Goal: Information Seeking & Learning: Compare options

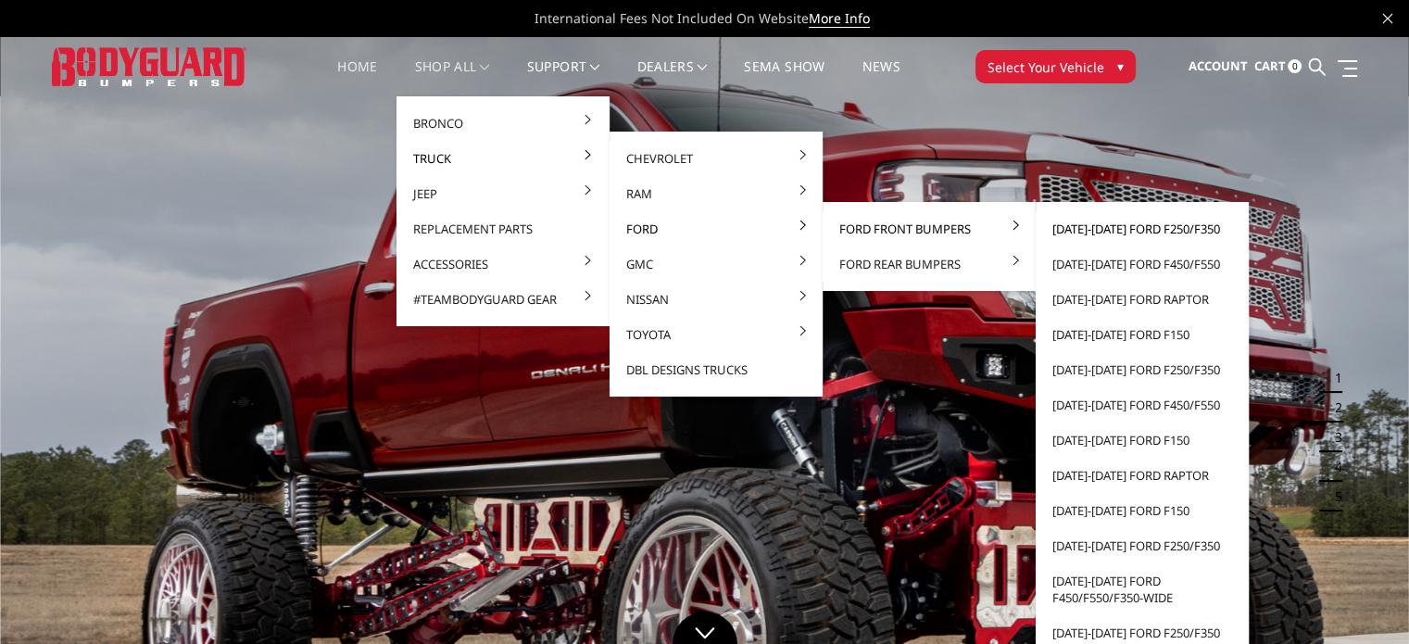
click at [1098, 232] on link "[DATE]-[DATE] Ford F250/F350" at bounding box center [1142, 228] width 198 height 35
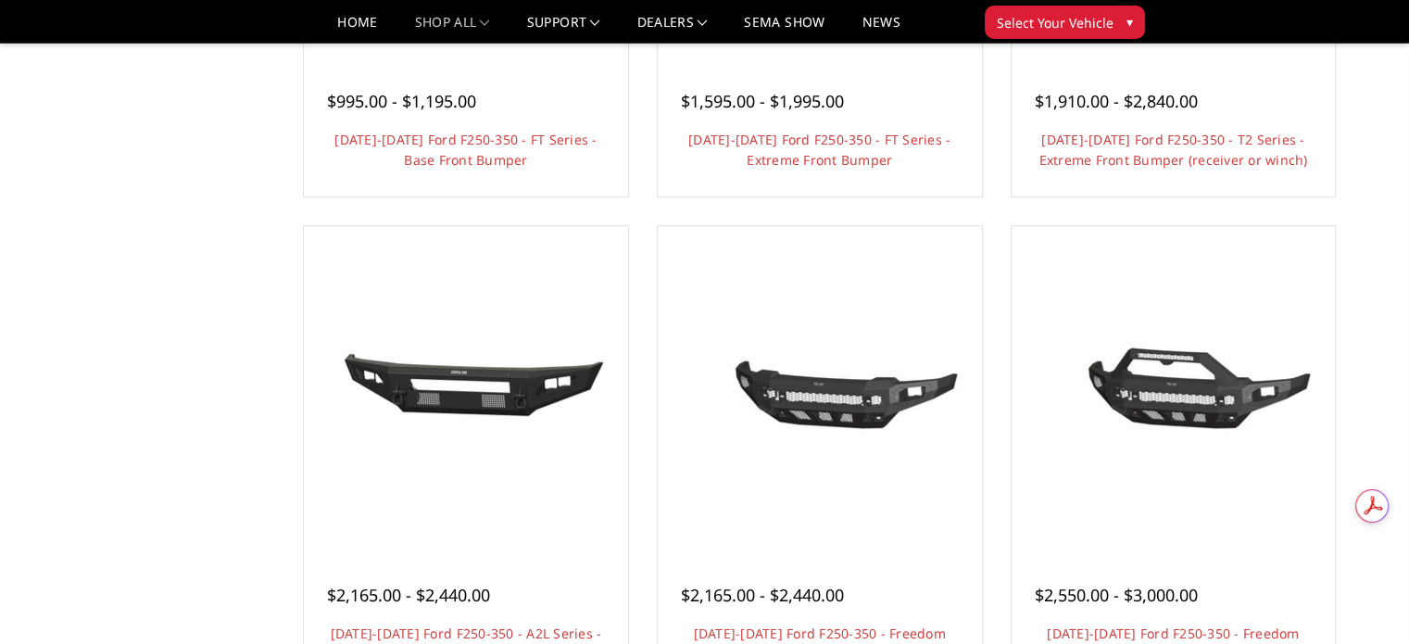
scroll to position [278, 0]
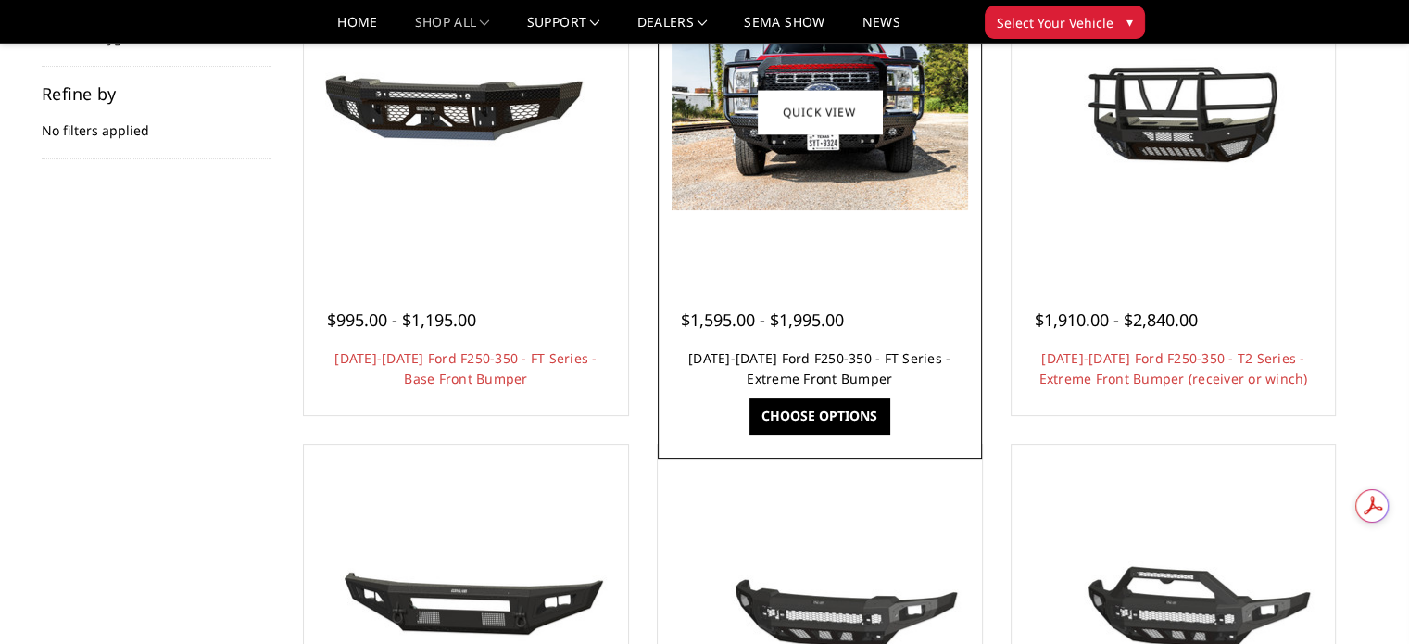
click at [756, 362] on link "2023-2025 Ford F250-350 - FT Series - Extreme Front Bumper" at bounding box center [819, 368] width 262 height 38
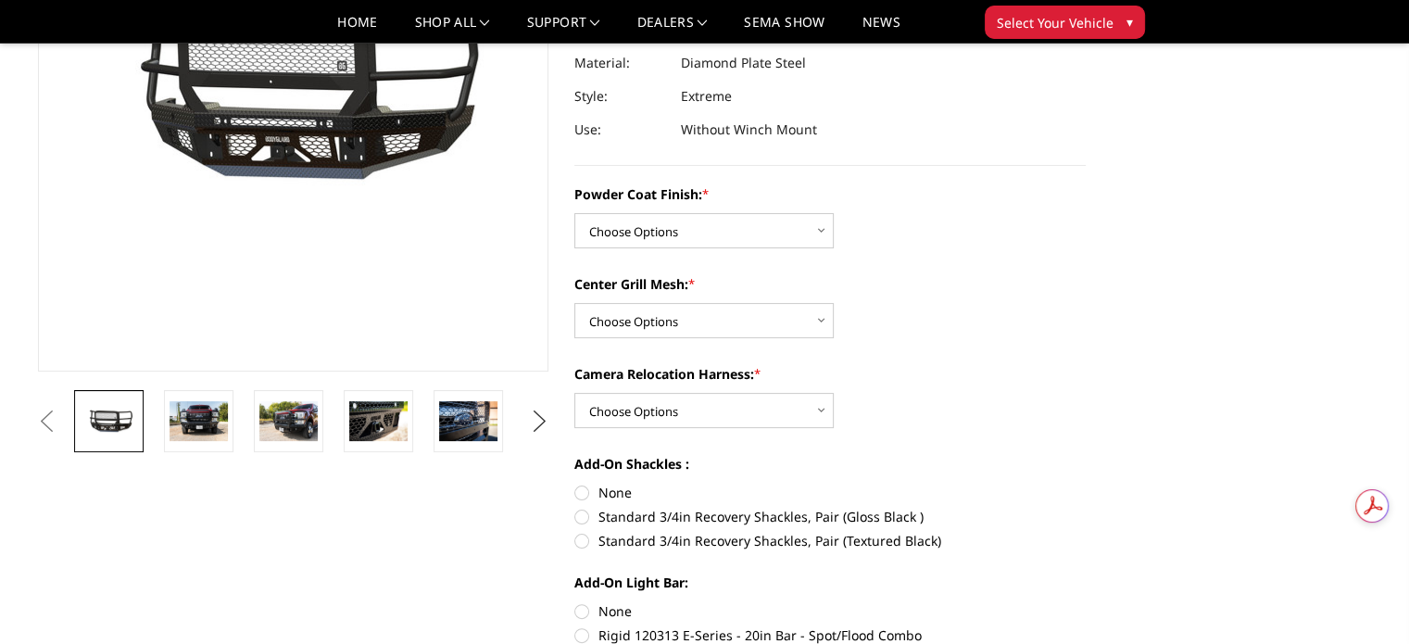
click at [539, 419] on button "Next" at bounding box center [539, 421] width 28 height 28
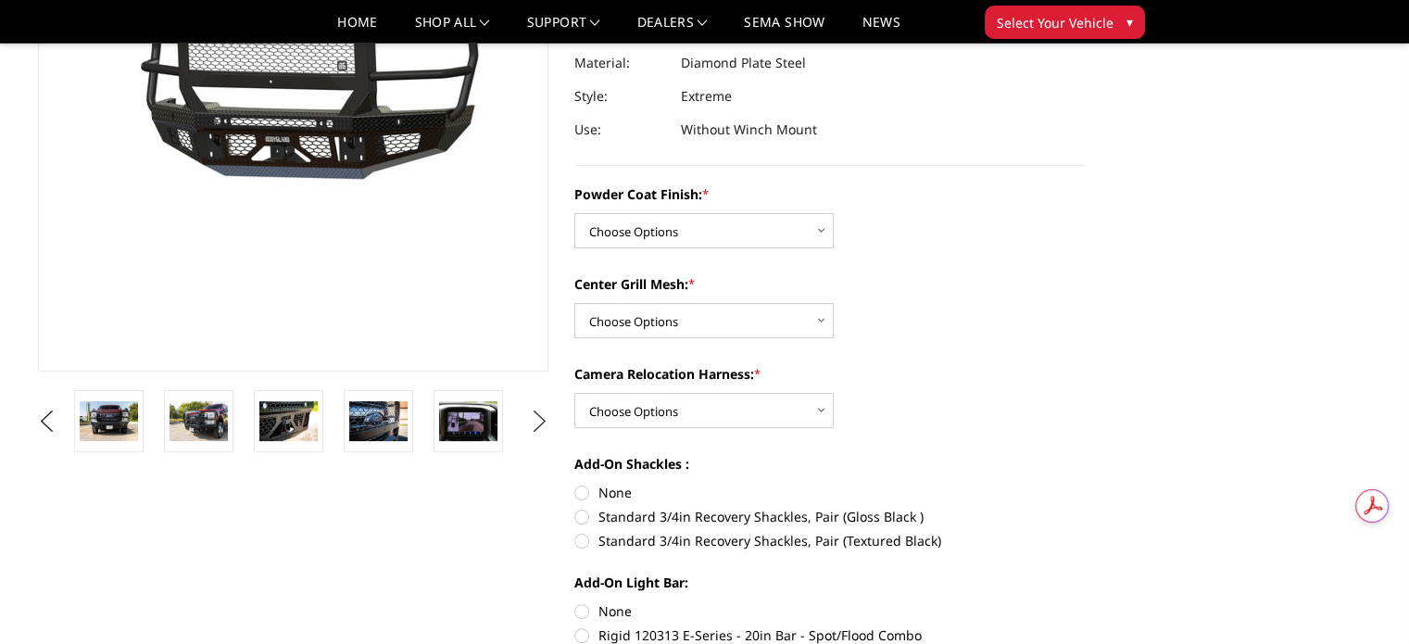
click at [539, 419] on button "Next" at bounding box center [539, 421] width 28 height 28
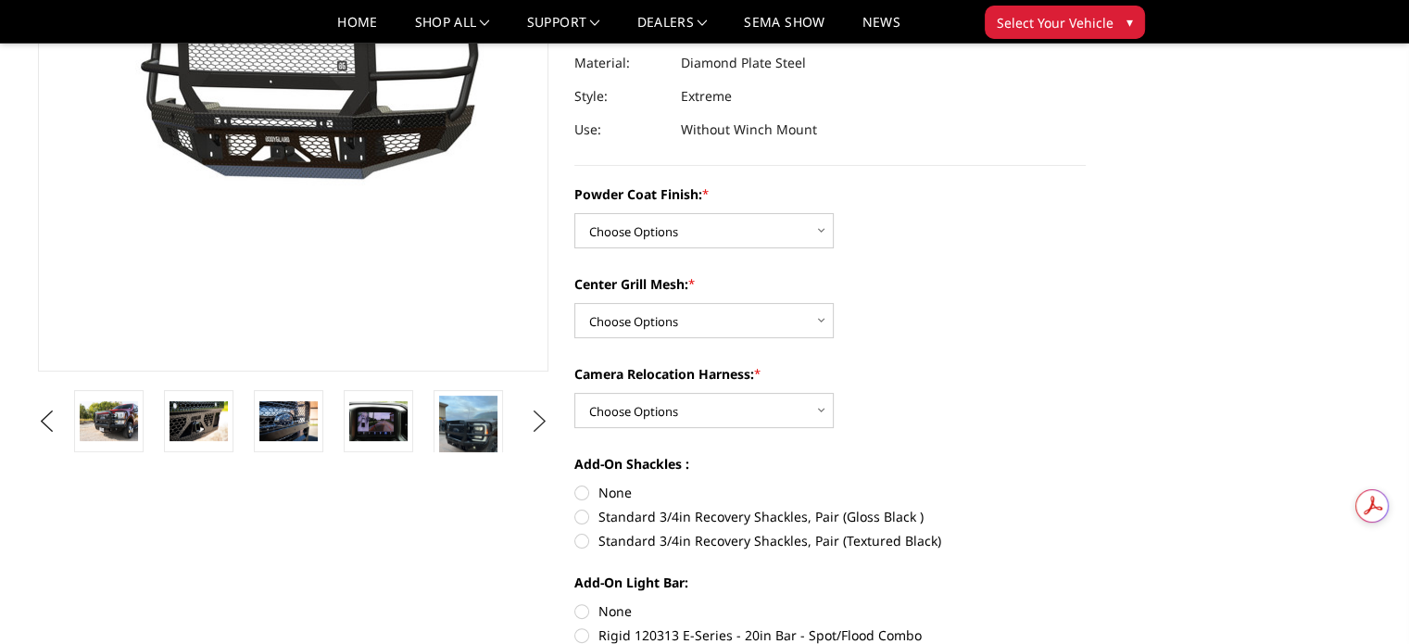
click at [539, 419] on button "Next" at bounding box center [539, 421] width 28 height 28
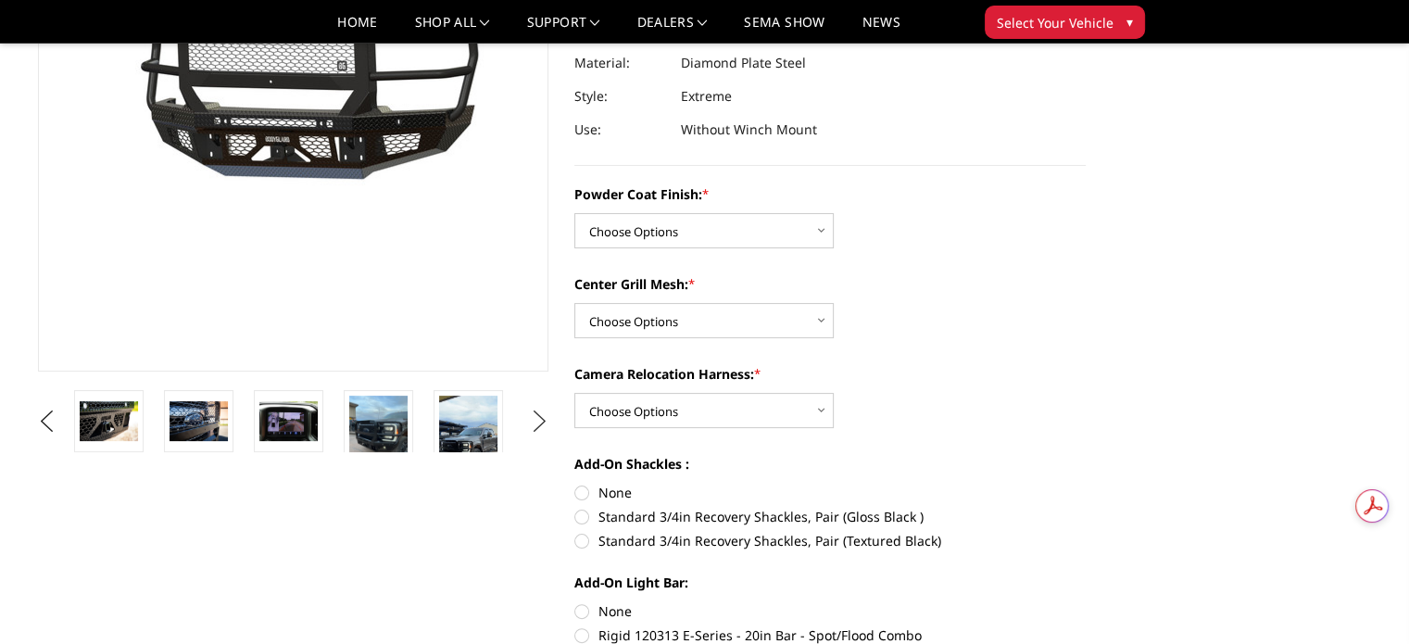
click at [539, 419] on button "Next" at bounding box center [539, 421] width 28 height 28
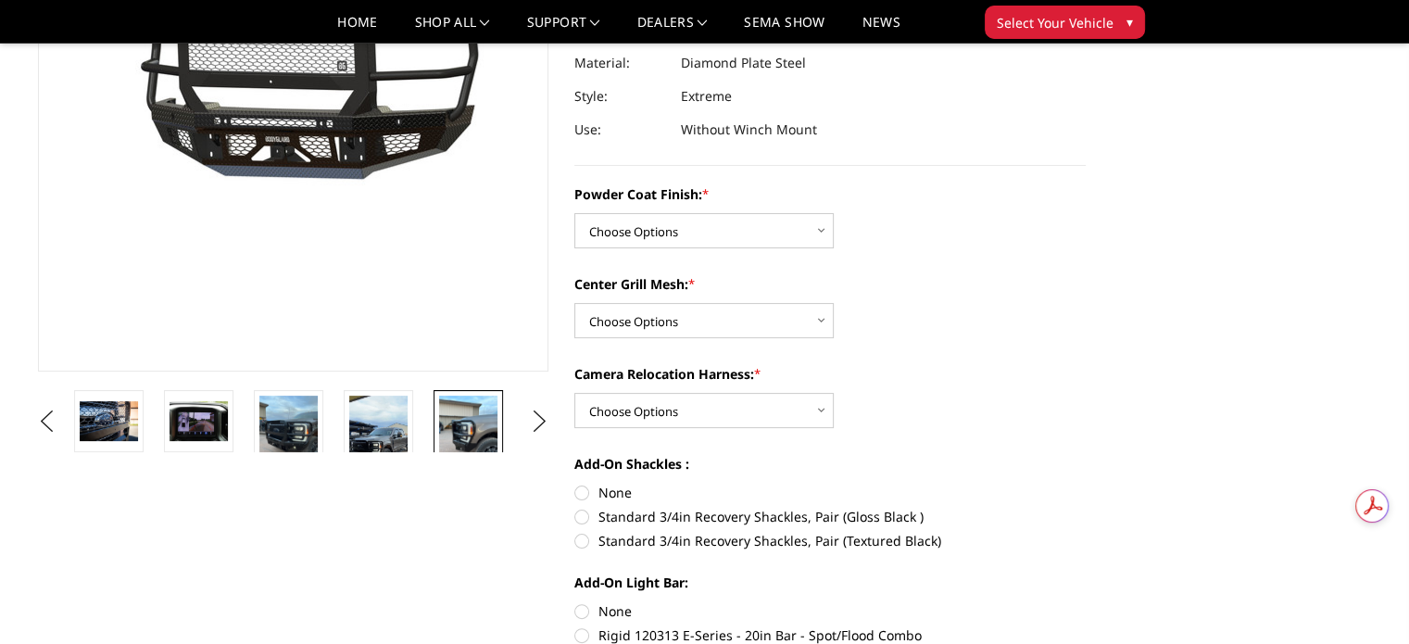
click at [474, 419] on img at bounding box center [468, 434] width 58 height 78
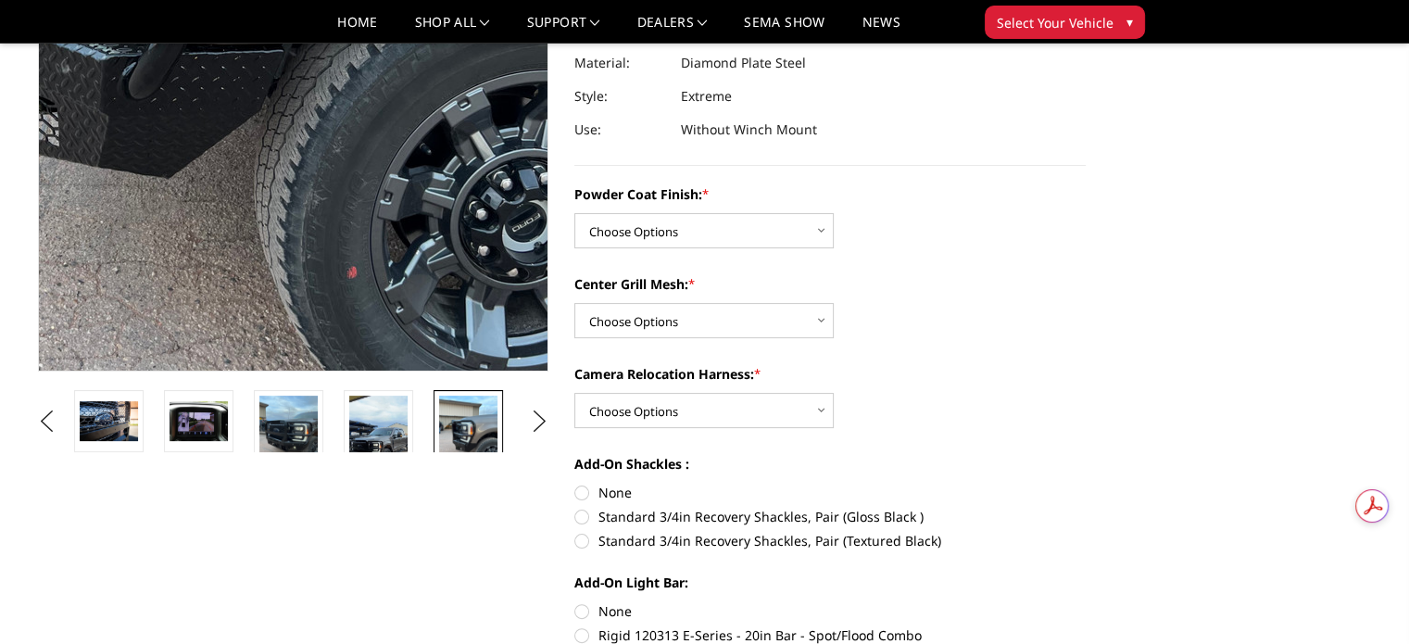
scroll to position [114, 0]
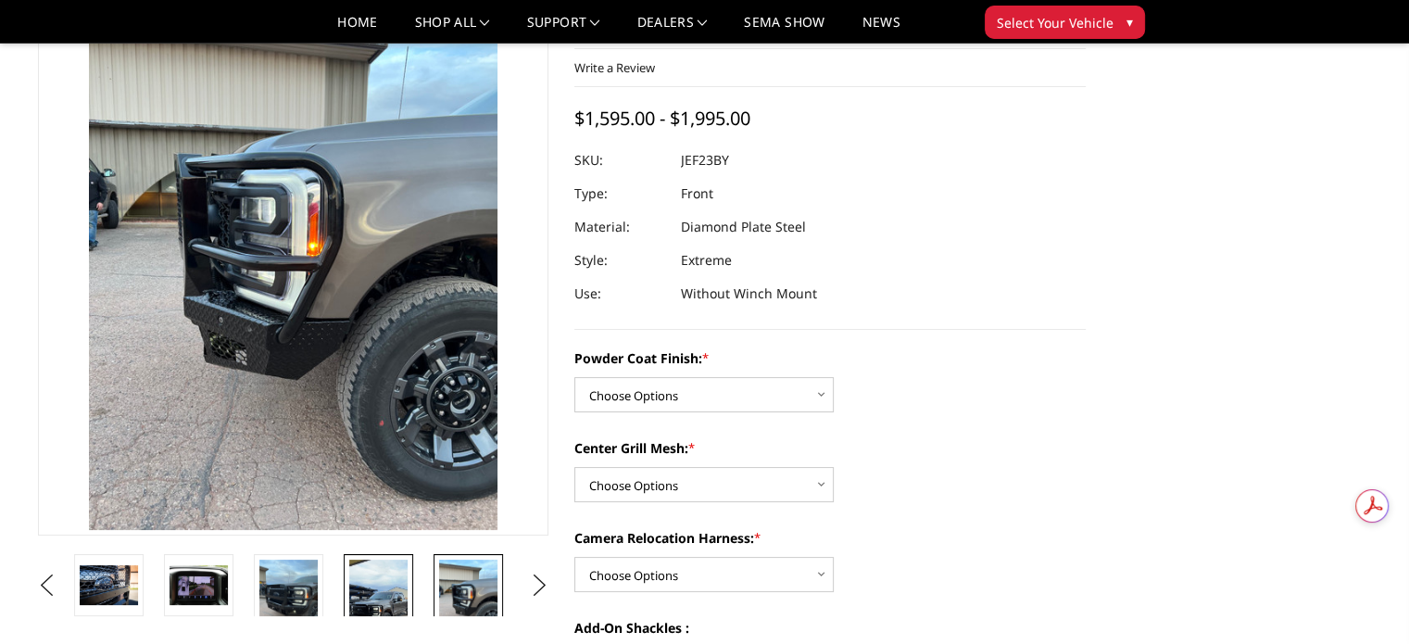
click at [384, 599] on img at bounding box center [378, 611] width 58 height 104
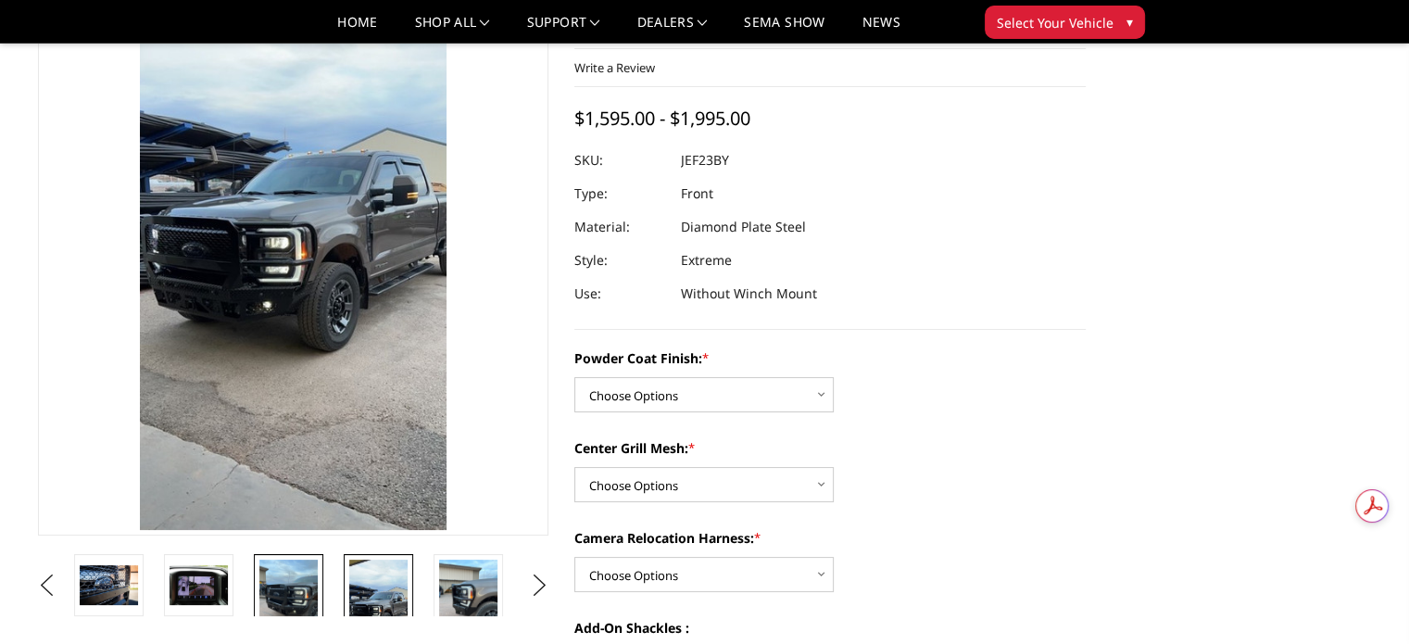
click at [282, 599] on img at bounding box center [288, 598] width 58 height 78
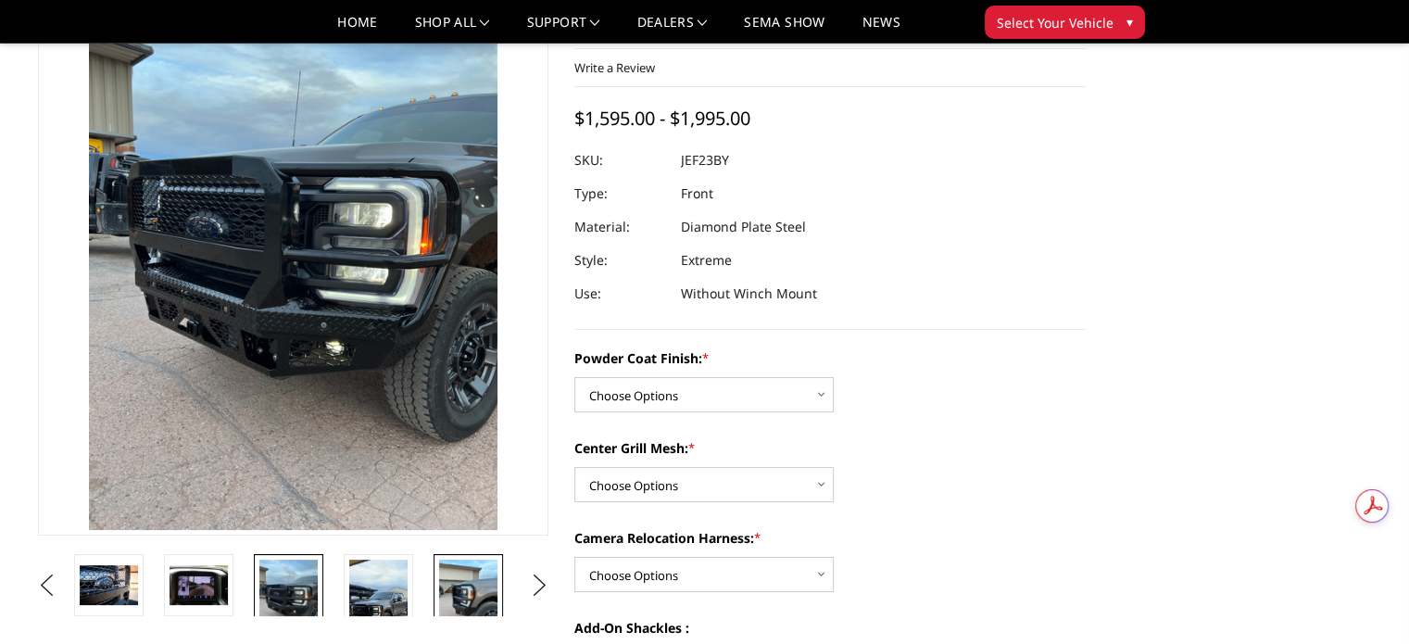
click at [461, 592] on img at bounding box center [468, 598] width 58 height 78
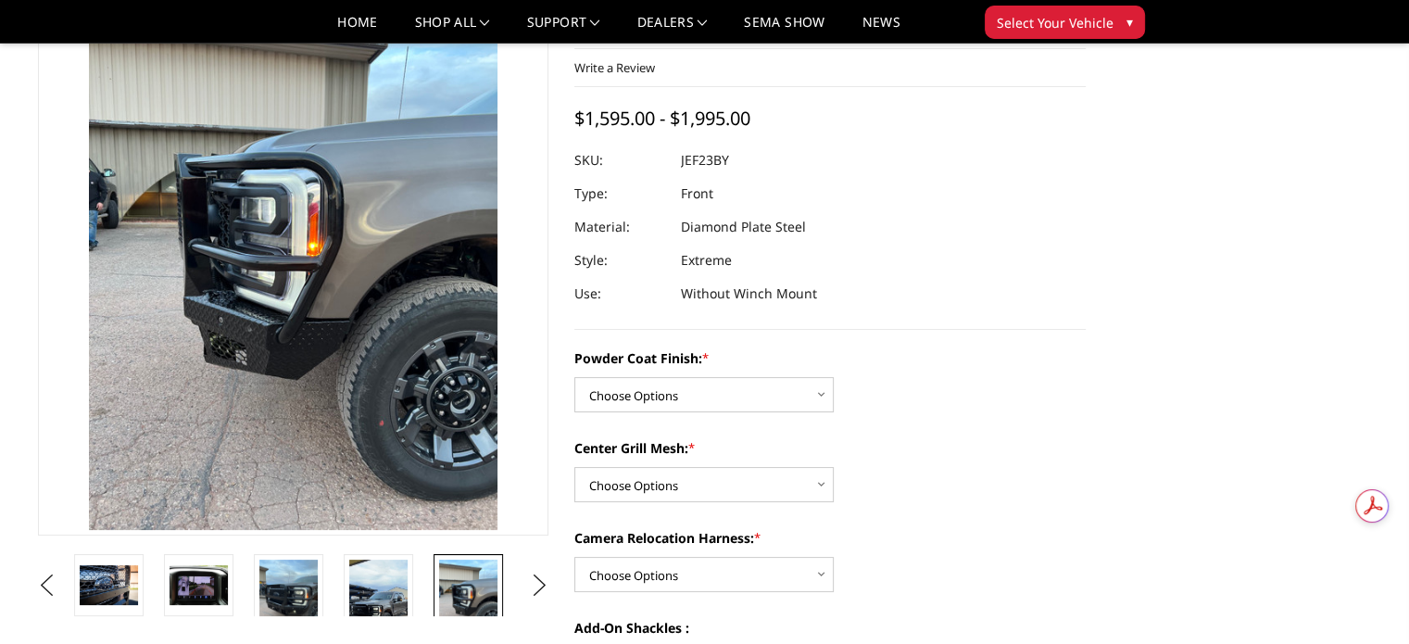
scroll to position [207, 0]
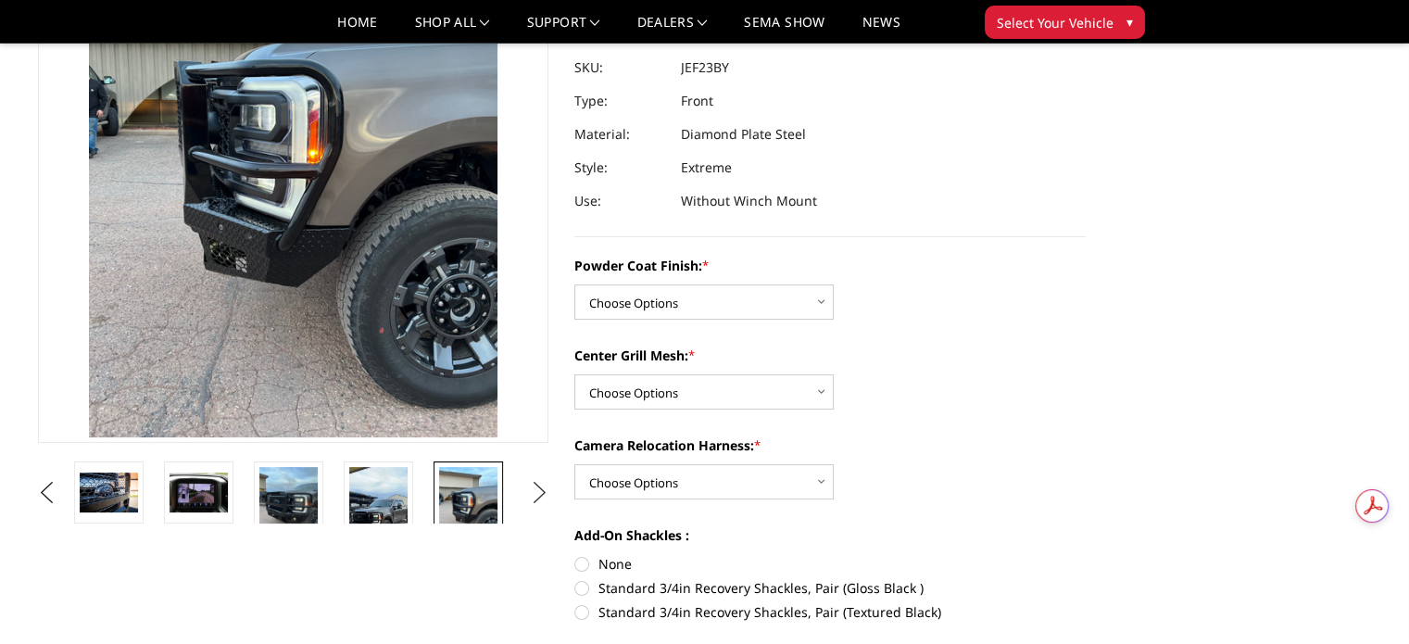
click at [542, 488] on button "Next" at bounding box center [539, 493] width 28 height 28
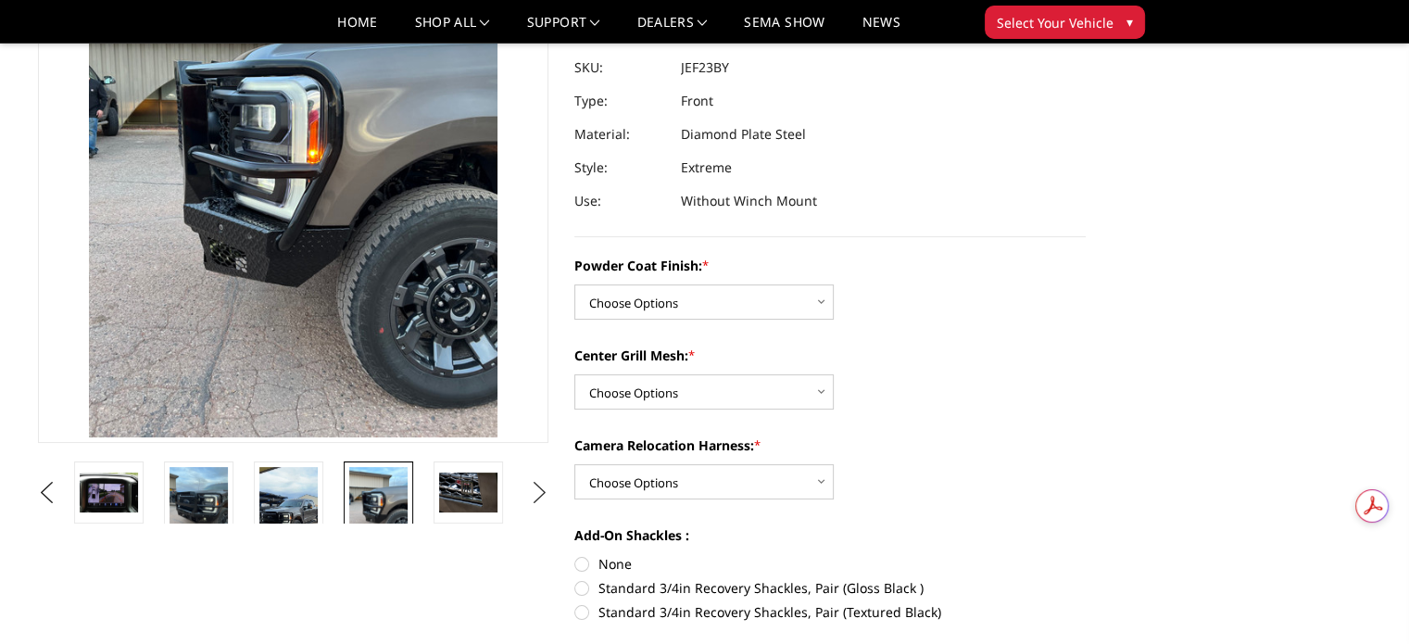
click at [542, 488] on button "Next" at bounding box center [539, 493] width 28 height 28
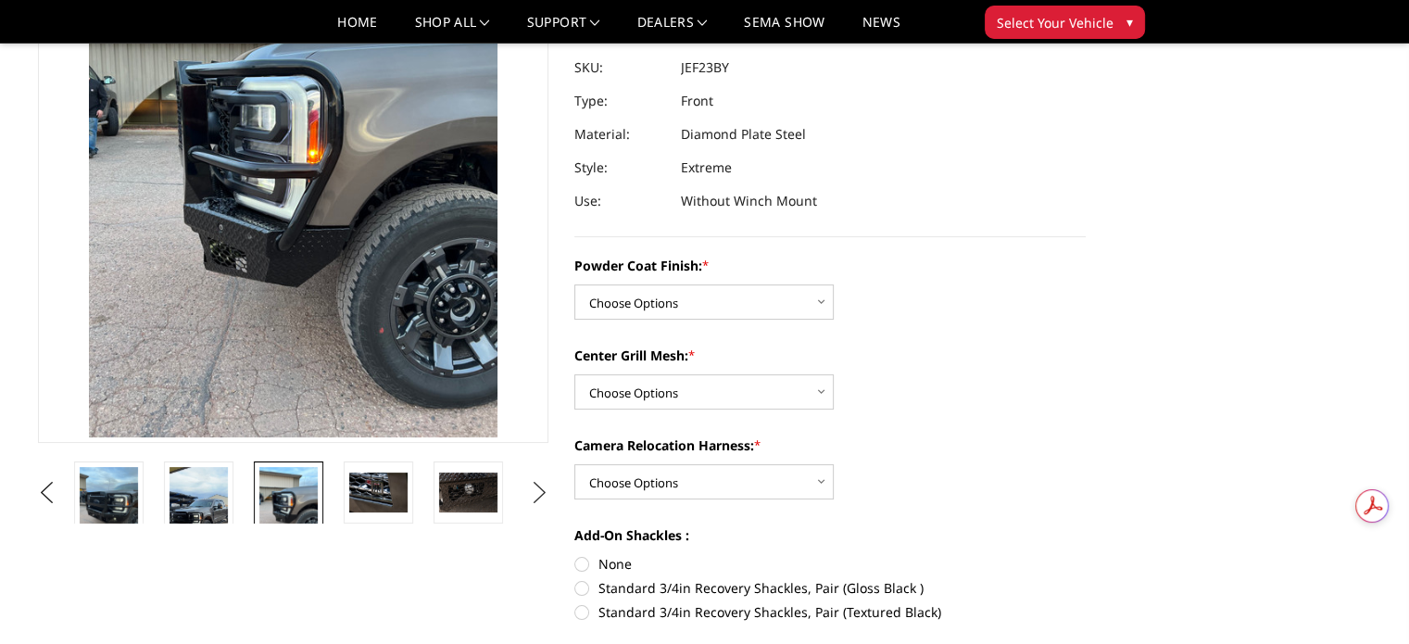
click at [542, 488] on button "Next" at bounding box center [539, 493] width 28 height 28
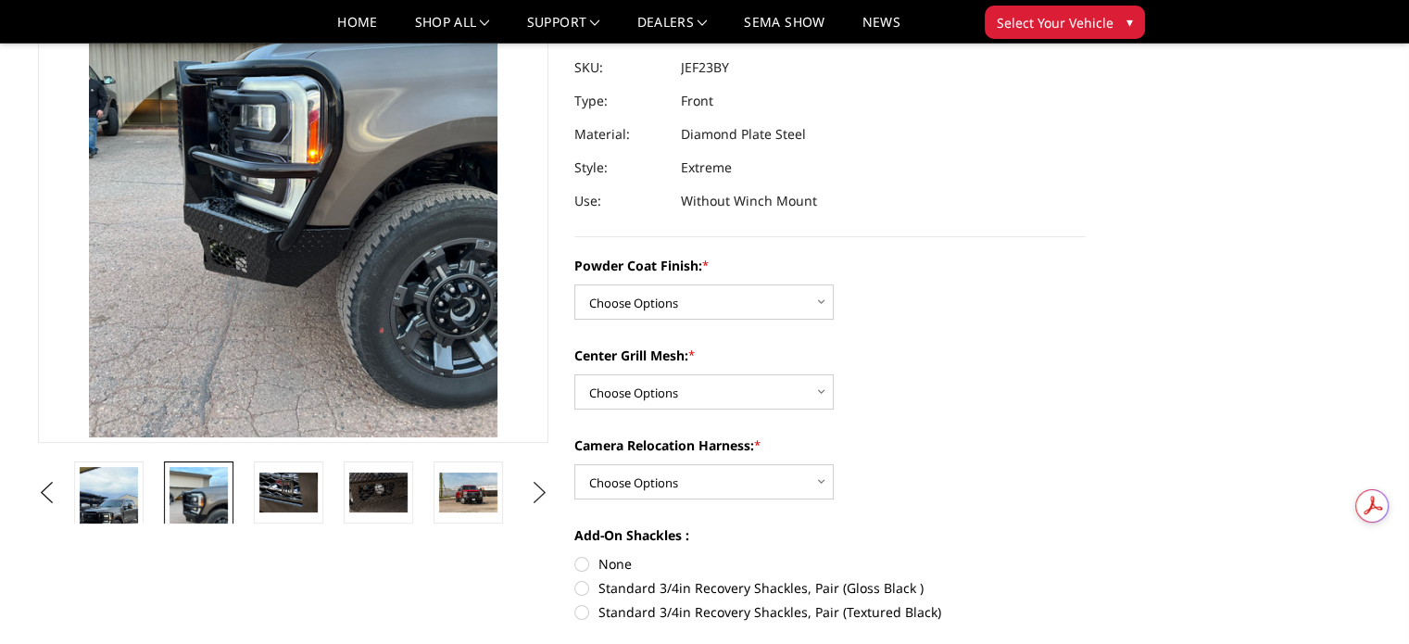
click at [542, 488] on button "Next" at bounding box center [539, 493] width 28 height 28
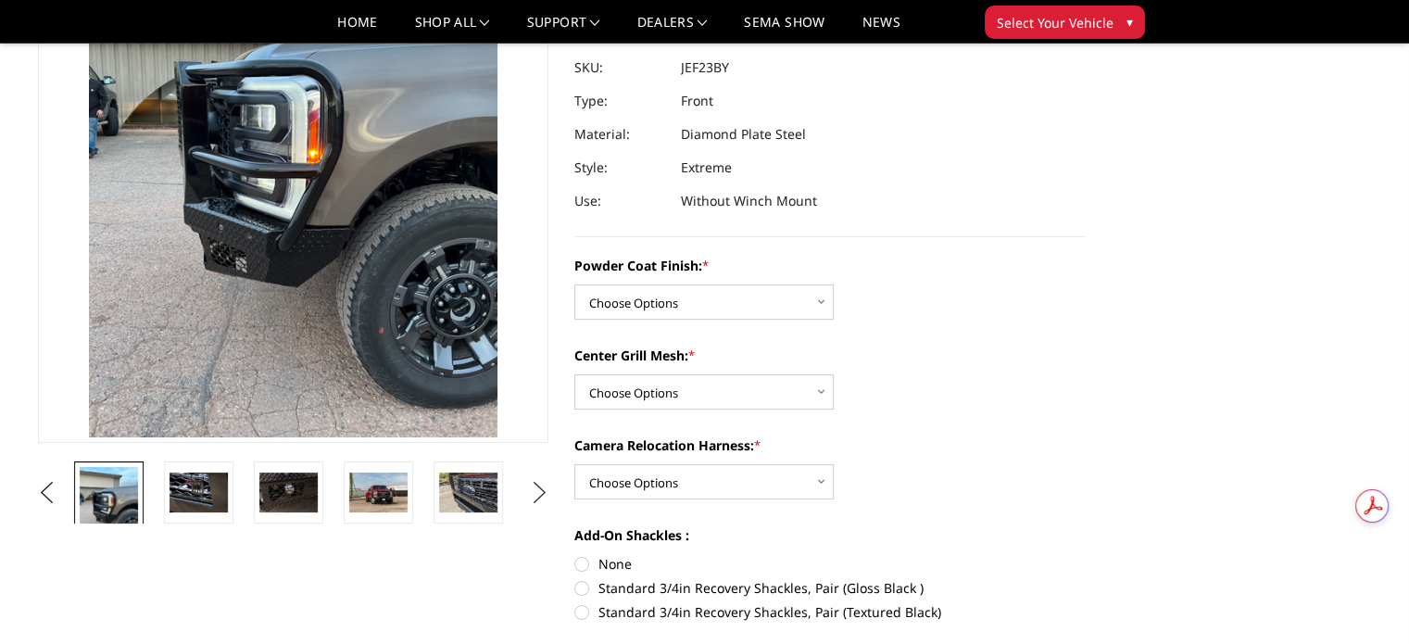
click at [542, 488] on button "Next" at bounding box center [539, 493] width 28 height 28
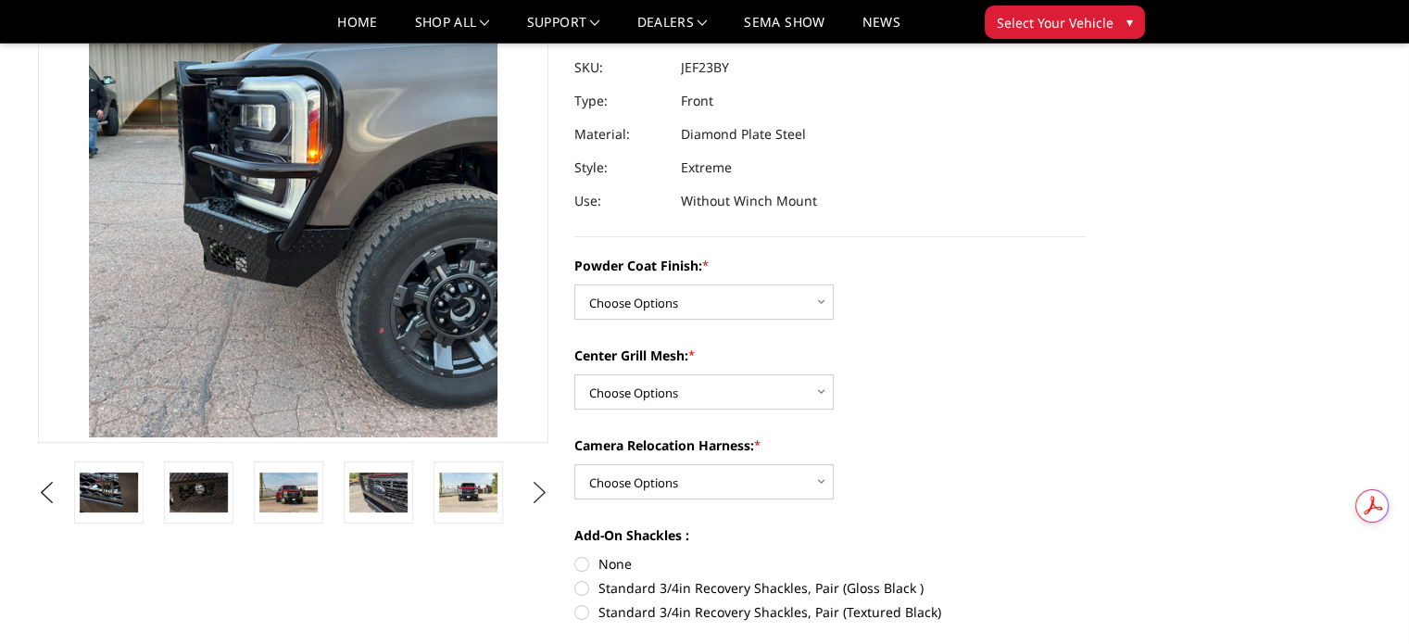
click at [540, 488] on button "Next" at bounding box center [539, 493] width 28 height 28
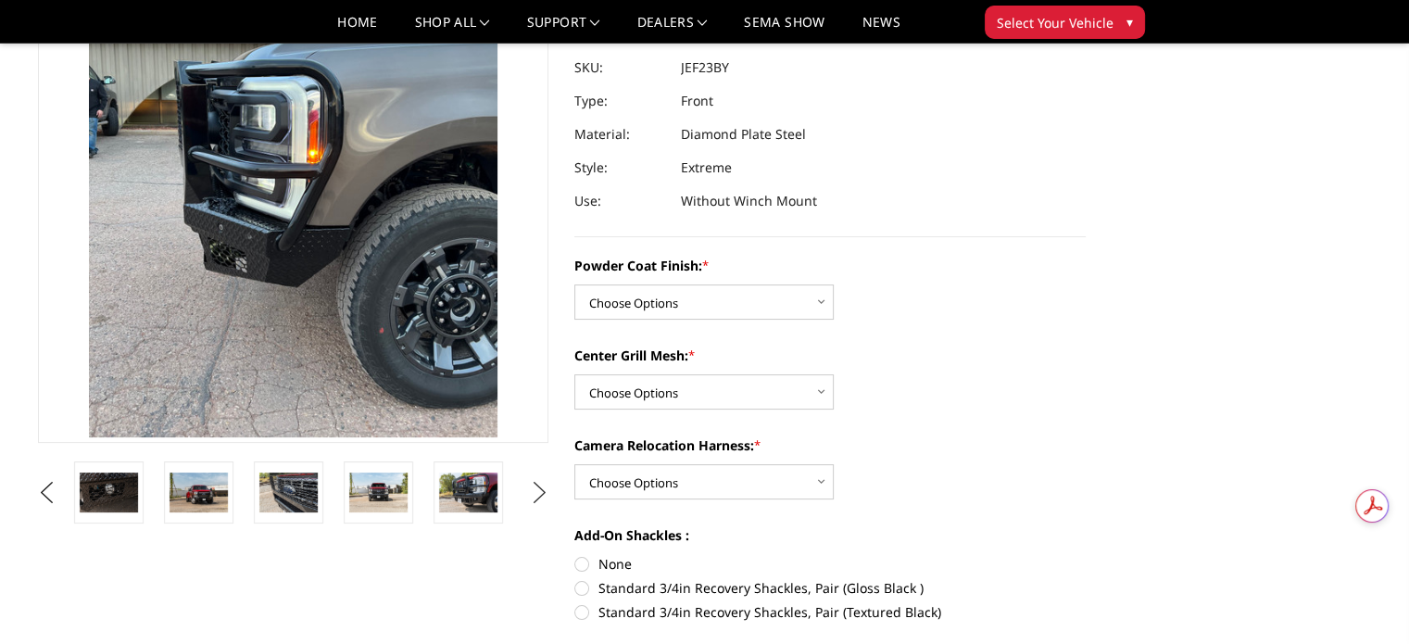
click at [540, 488] on button "Next" at bounding box center [539, 493] width 28 height 28
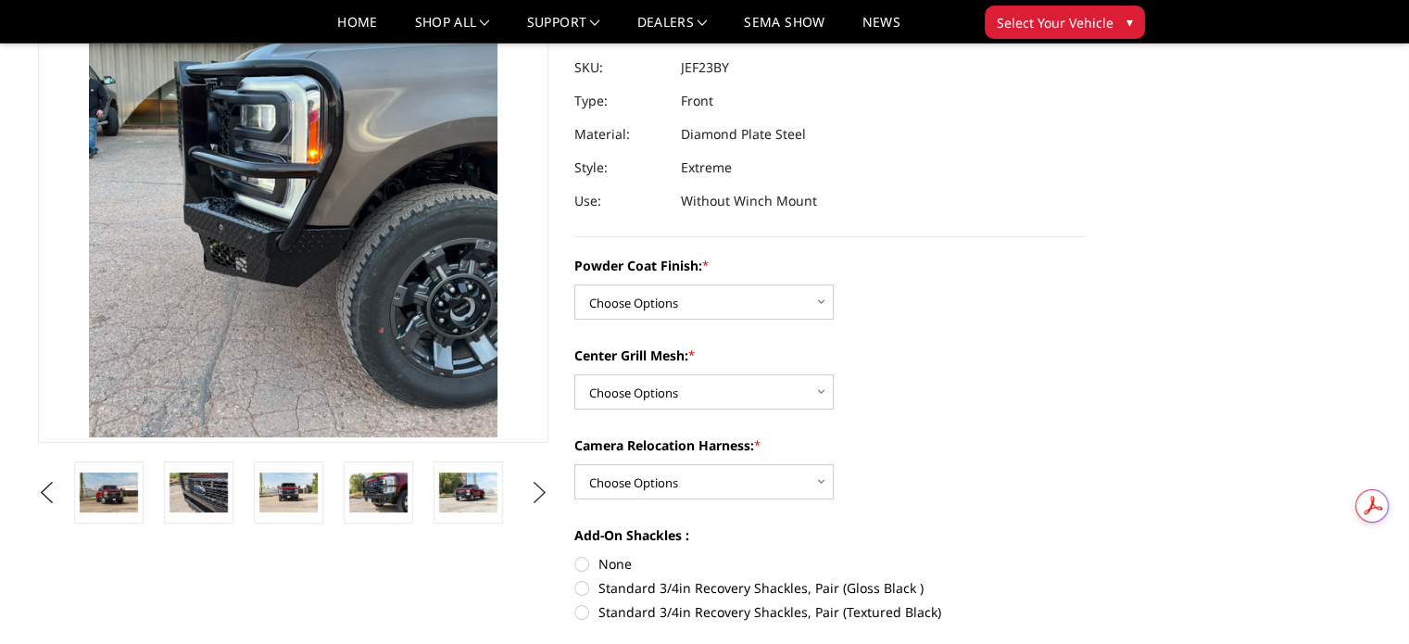
click at [539, 488] on button "Next" at bounding box center [539, 493] width 28 height 28
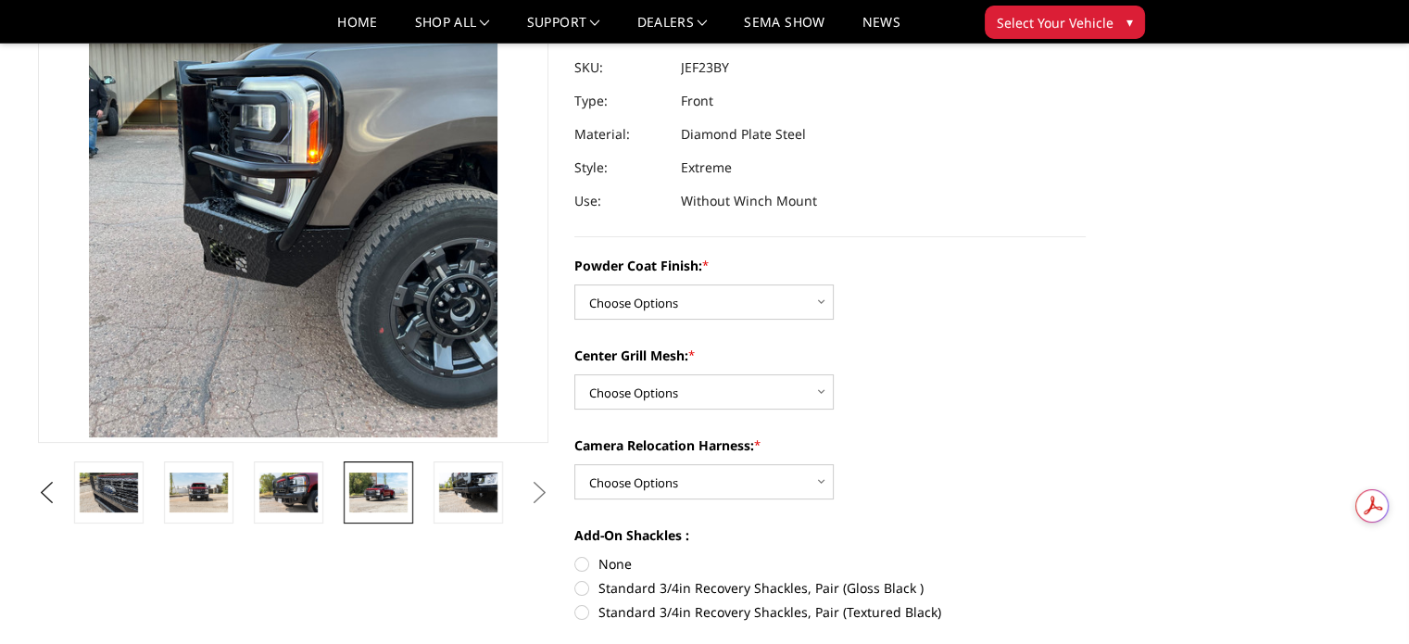
click at [366, 484] on img at bounding box center [378, 491] width 58 height 39
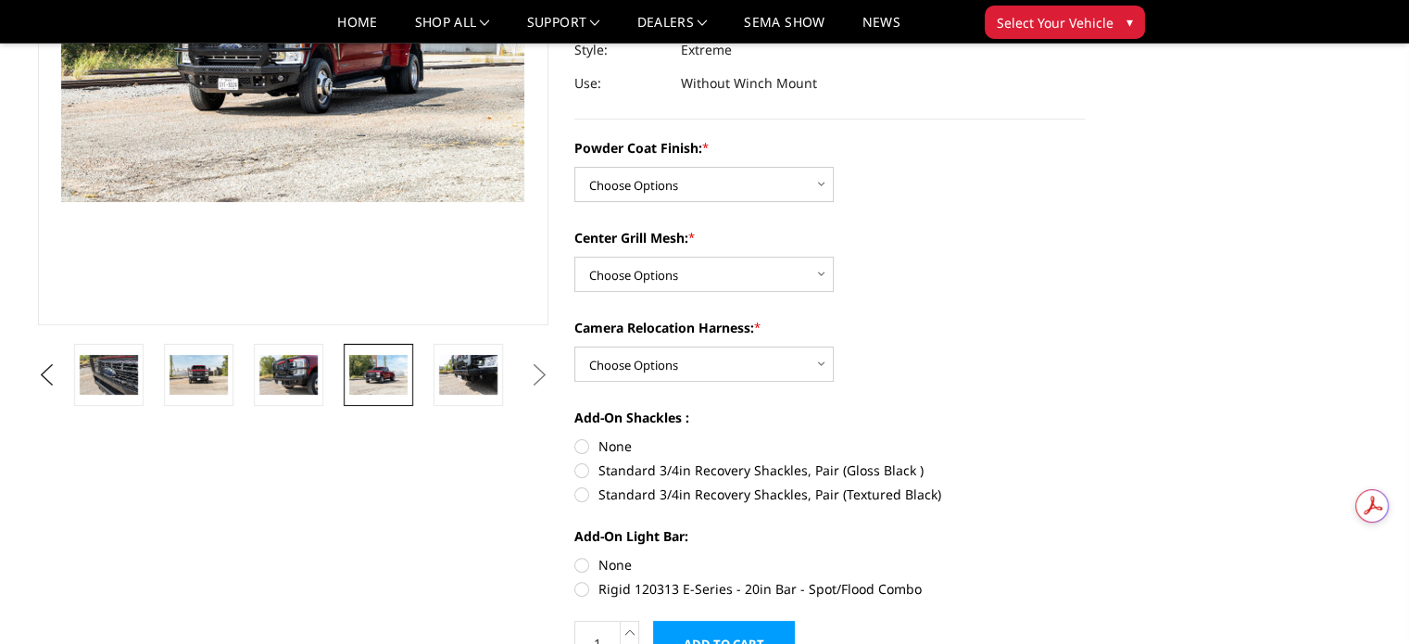
scroll to position [232, 0]
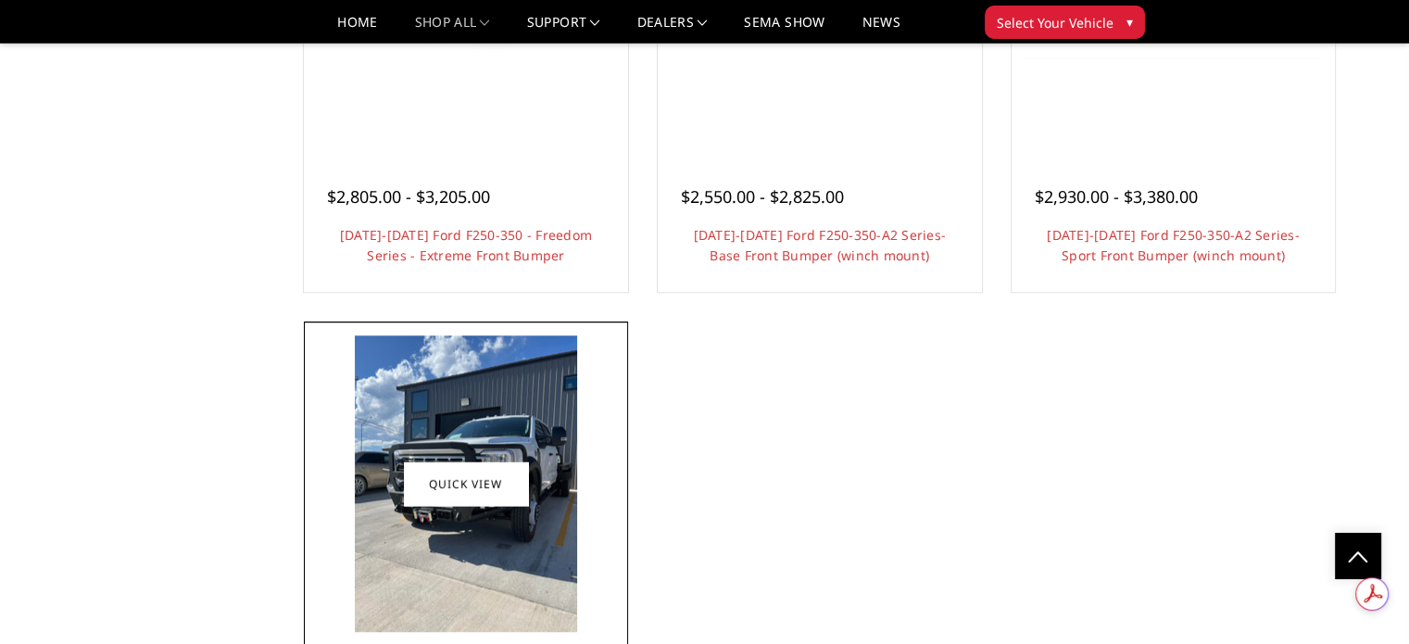
click at [470, 429] on img at bounding box center [466, 483] width 222 height 296
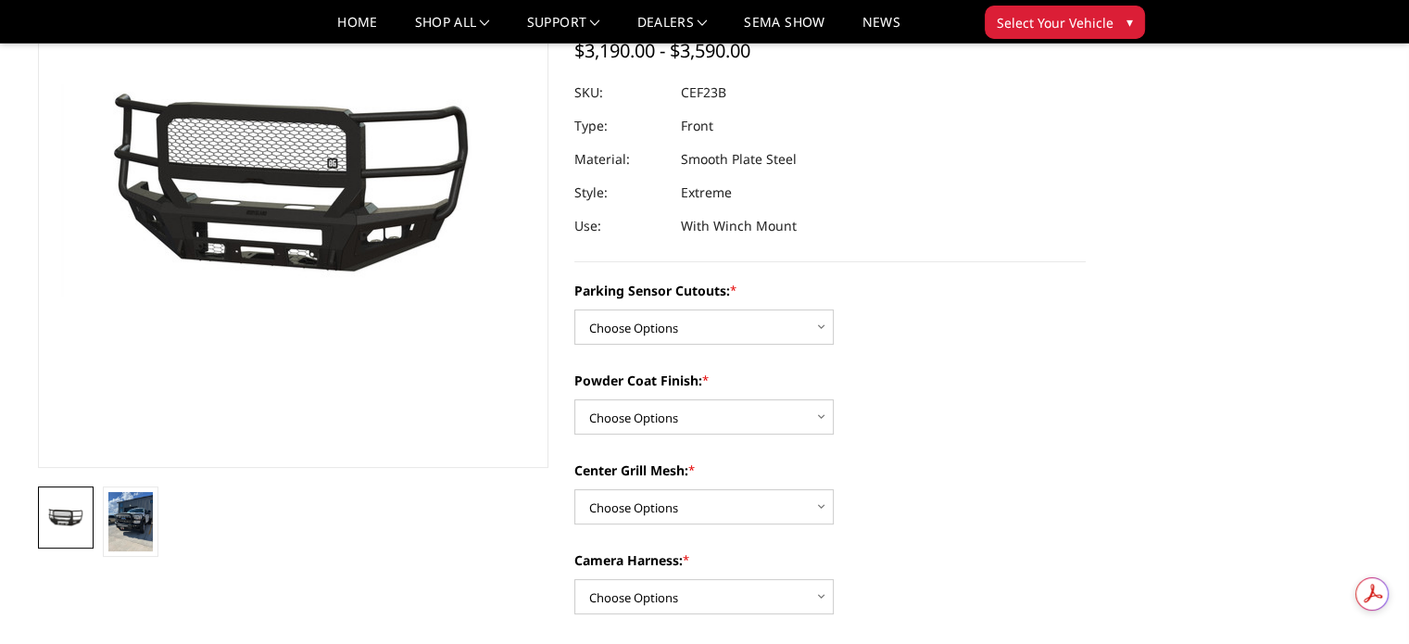
scroll to position [185, 0]
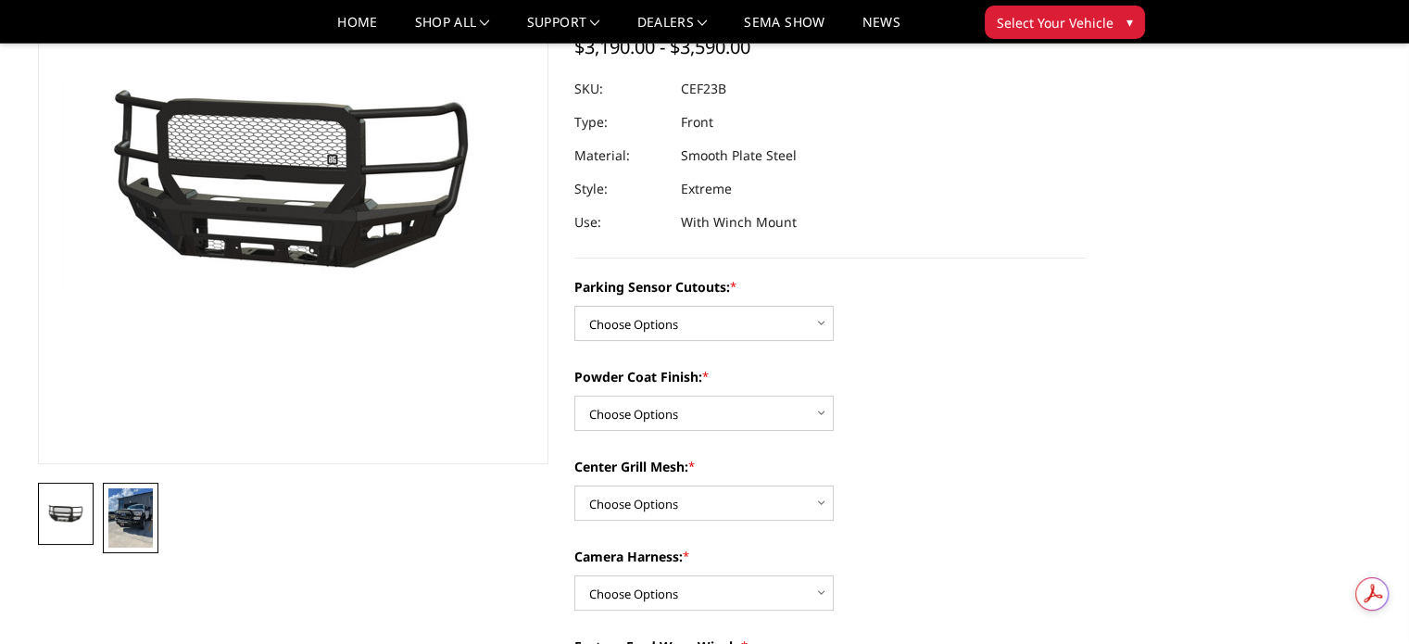
click at [151, 525] on img at bounding box center [130, 517] width 44 height 59
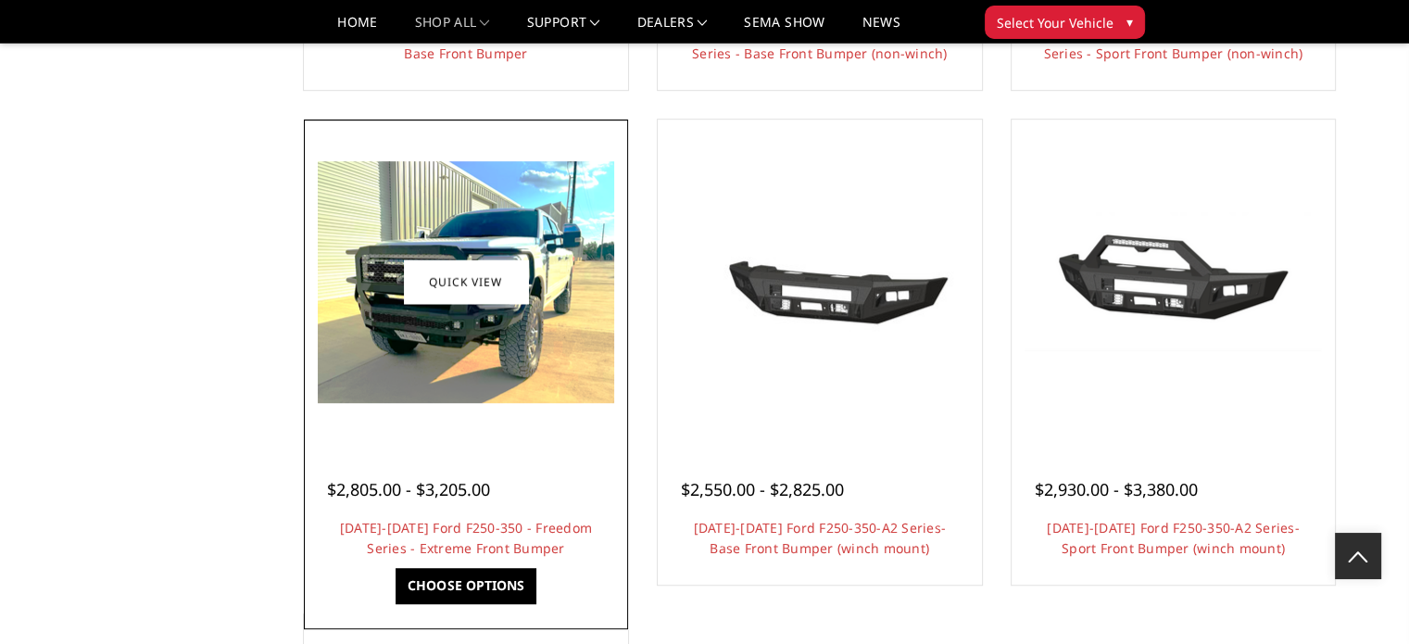
scroll to position [1089, 0]
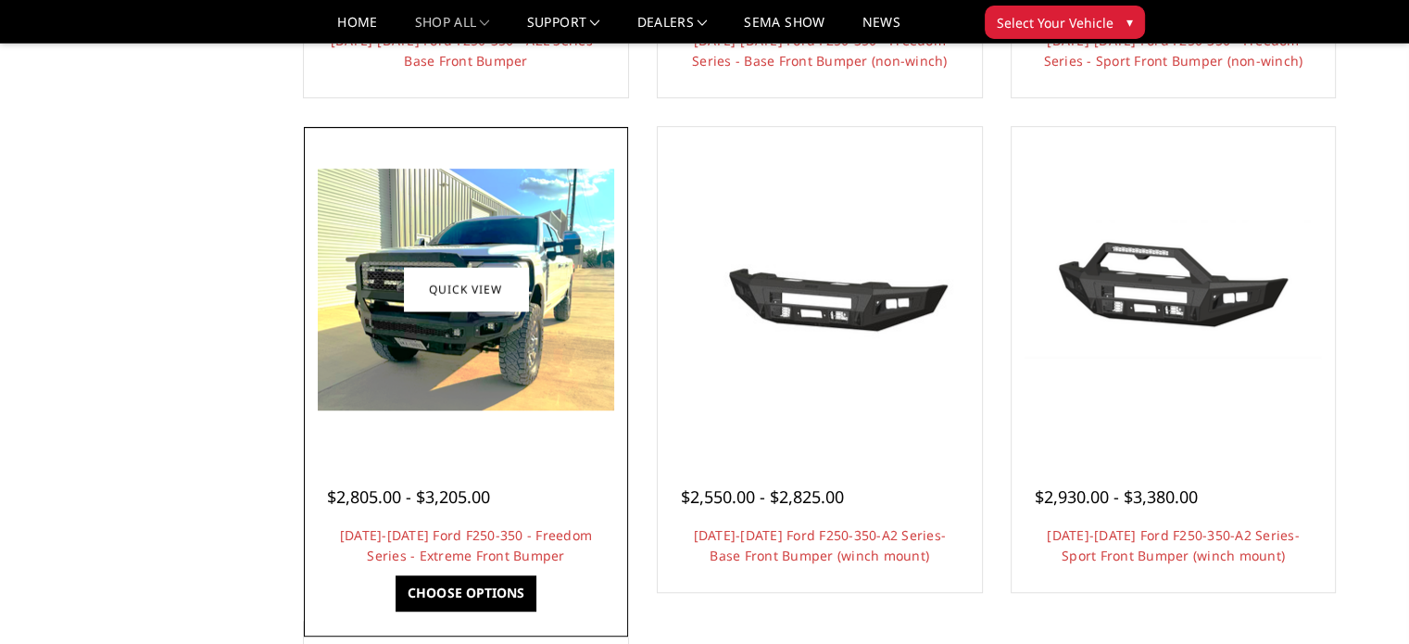
click at [411, 370] on img at bounding box center [466, 290] width 296 height 242
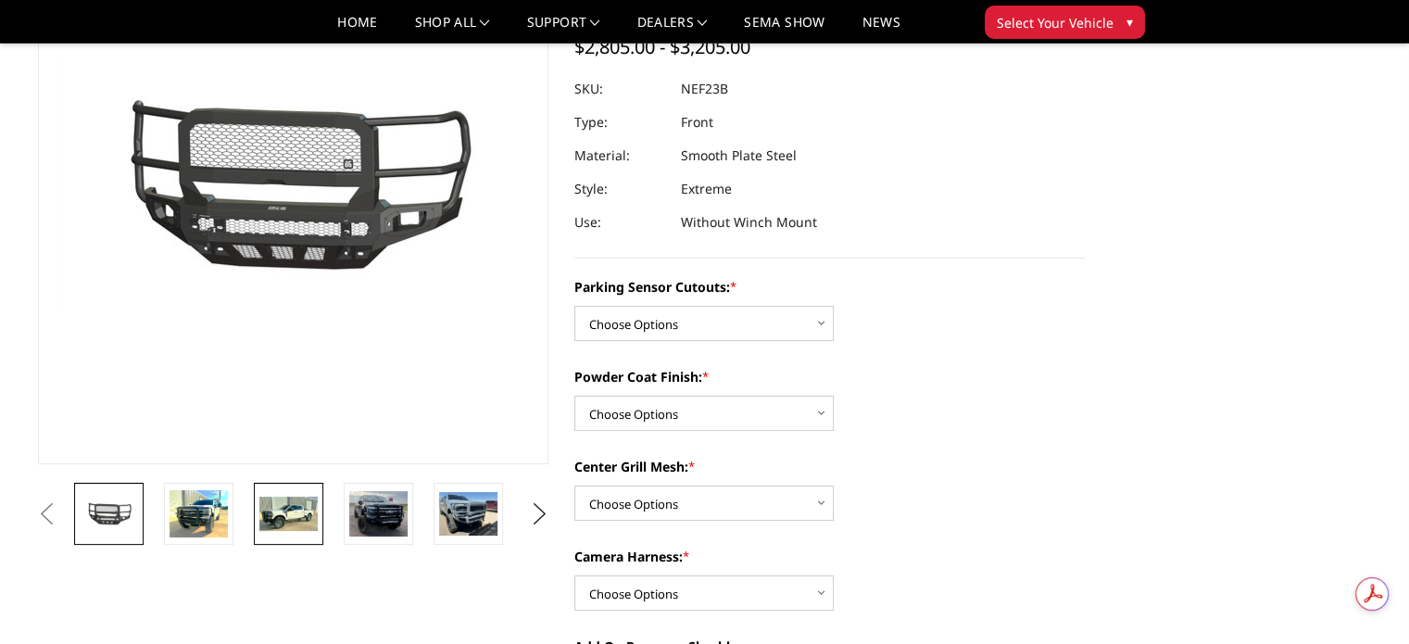
click at [282, 517] on img at bounding box center [288, 513] width 58 height 35
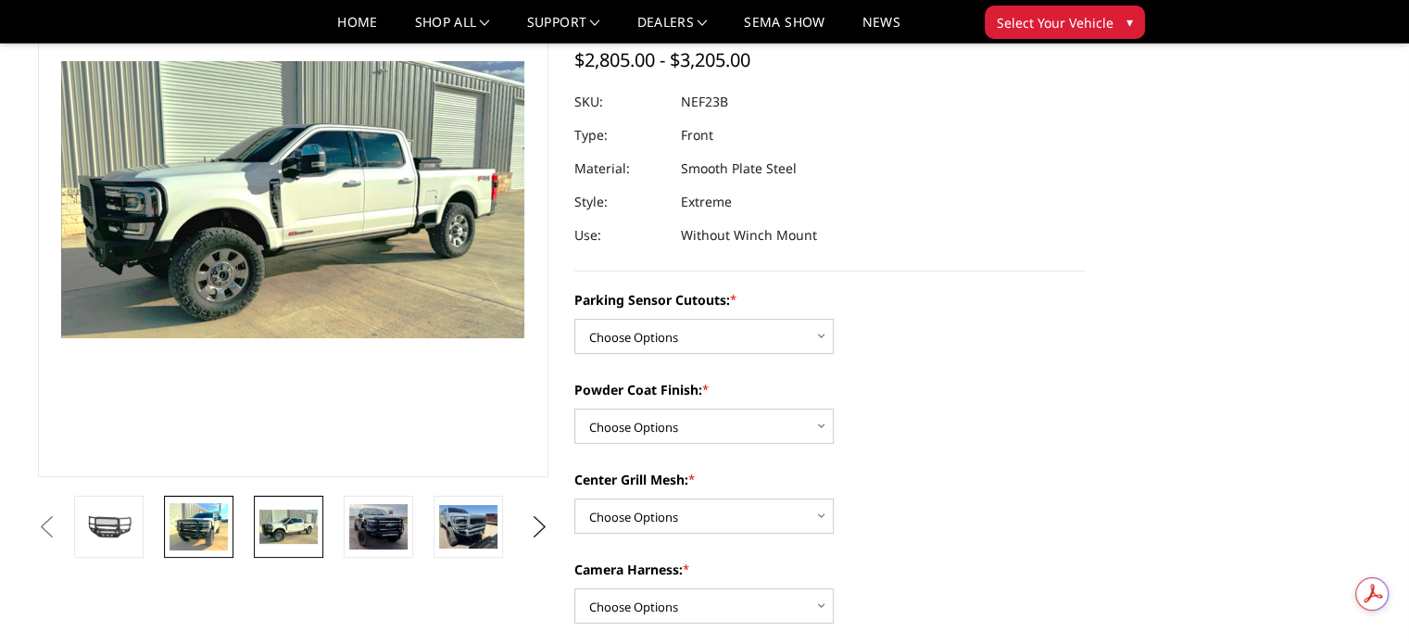
click at [206, 540] on img at bounding box center [198, 526] width 58 height 47
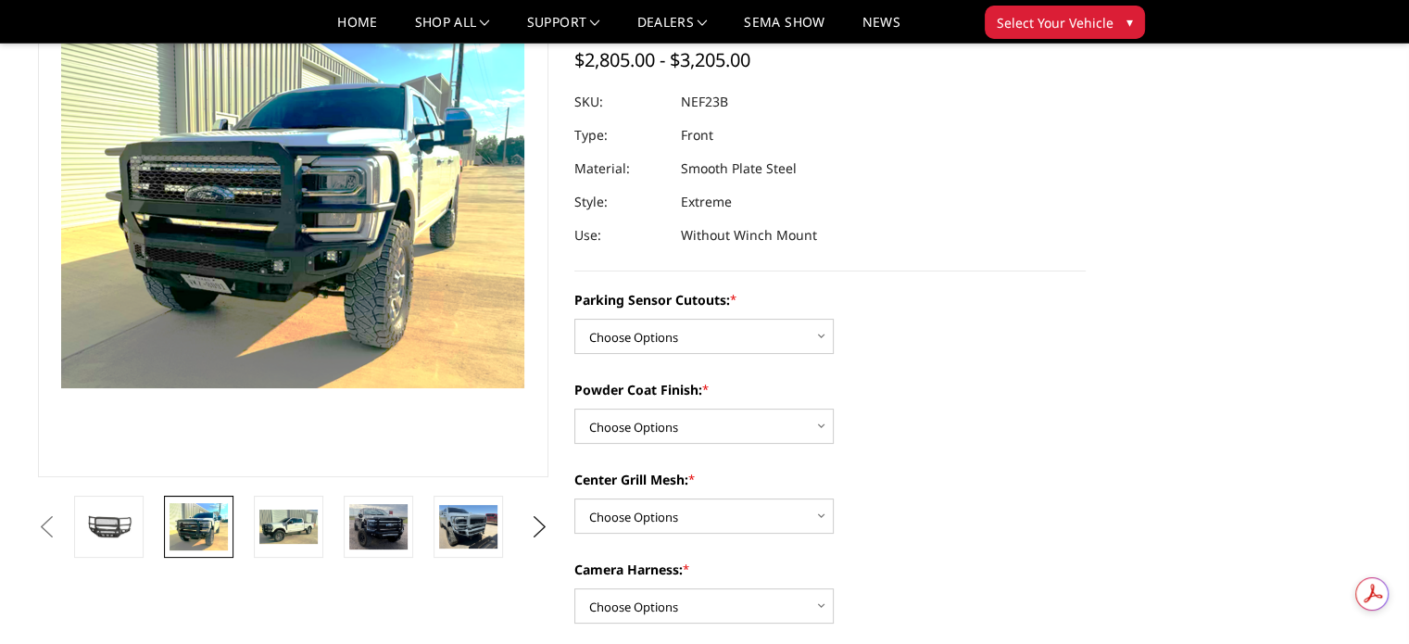
scroll to position [122, 0]
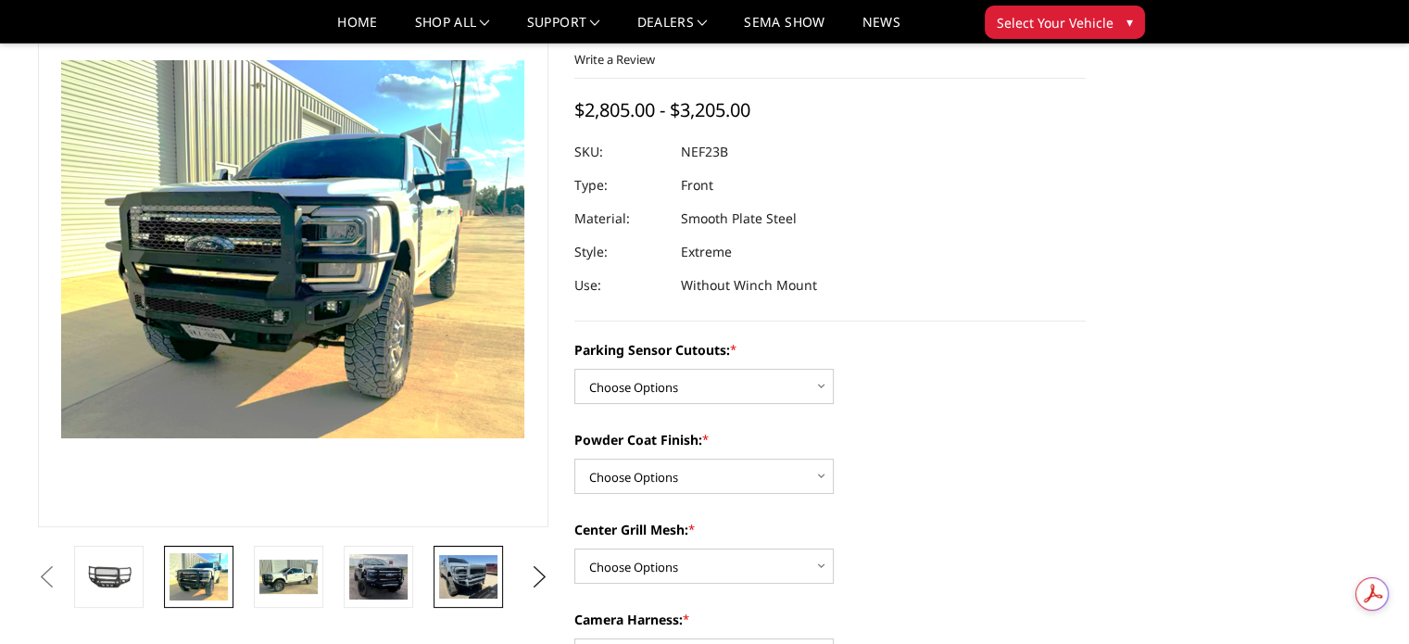
click at [485, 582] on img at bounding box center [468, 577] width 58 height 44
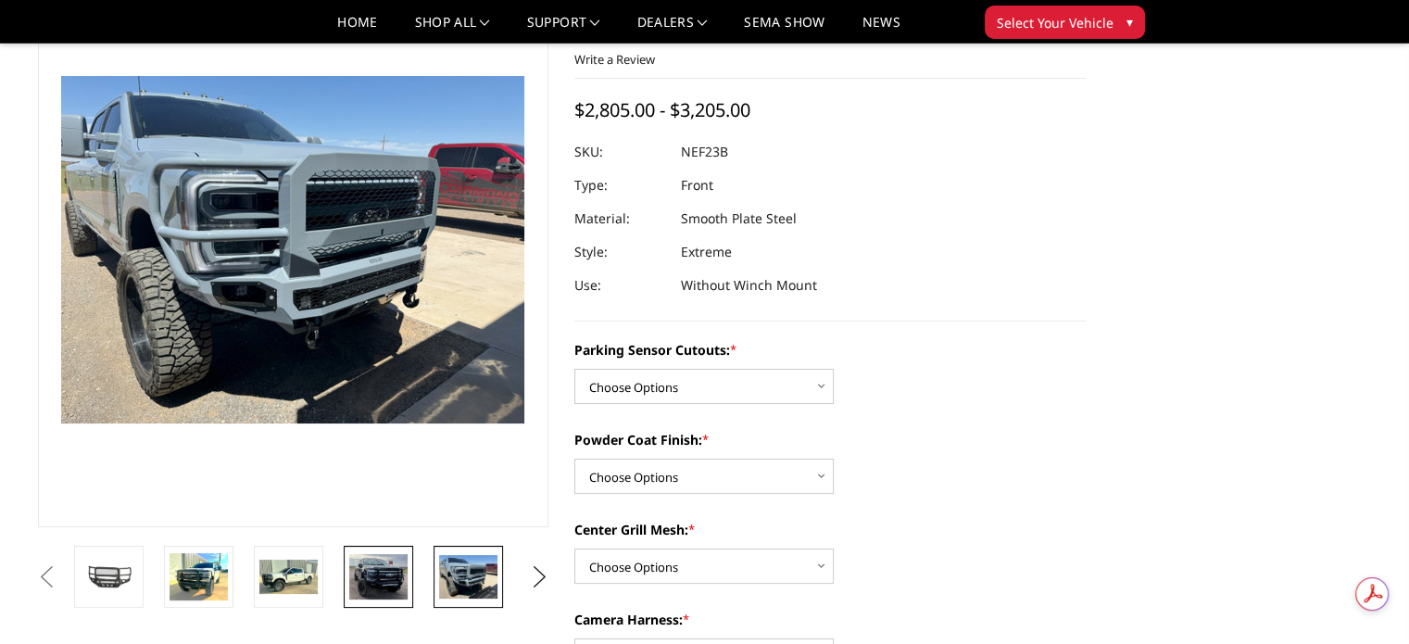
click at [379, 583] on img at bounding box center [378, 576] width 58 height 45
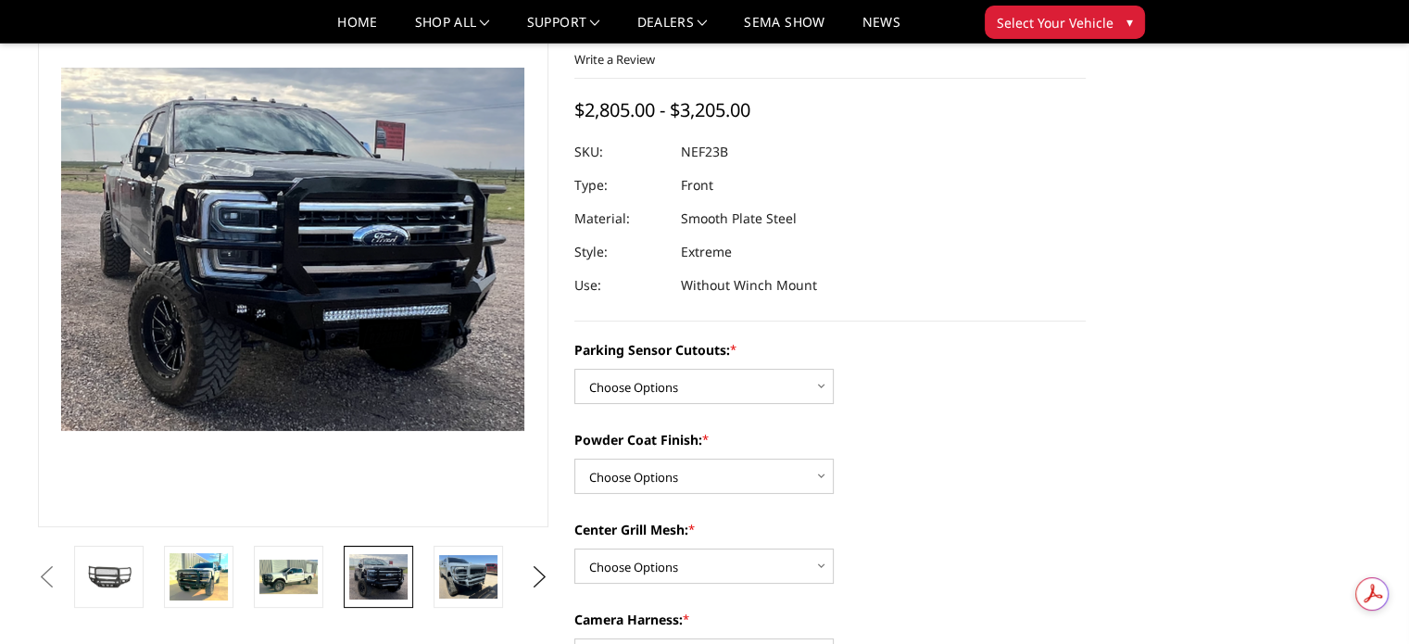
scroll to position [114, 0]
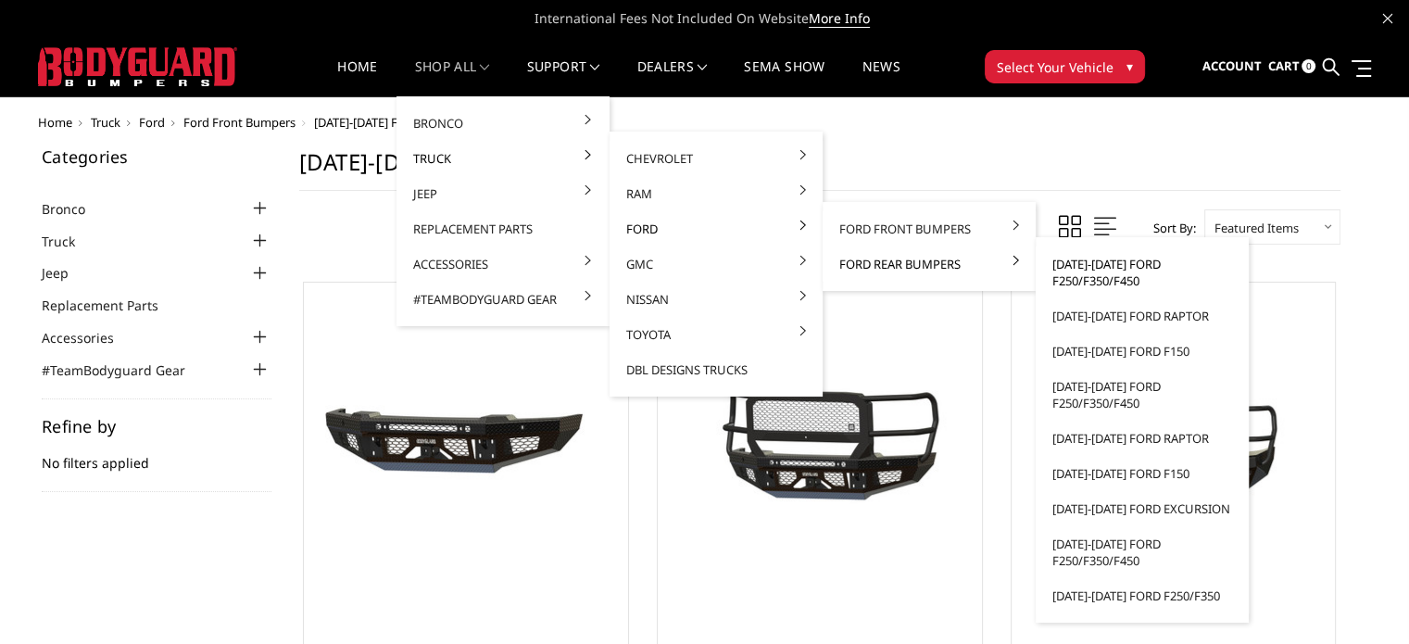
click at [1100, 269] on link "[DATE]-[DATE] Ford F250/F350/F450" at bounding box center [1142, 272] width 198 height 52
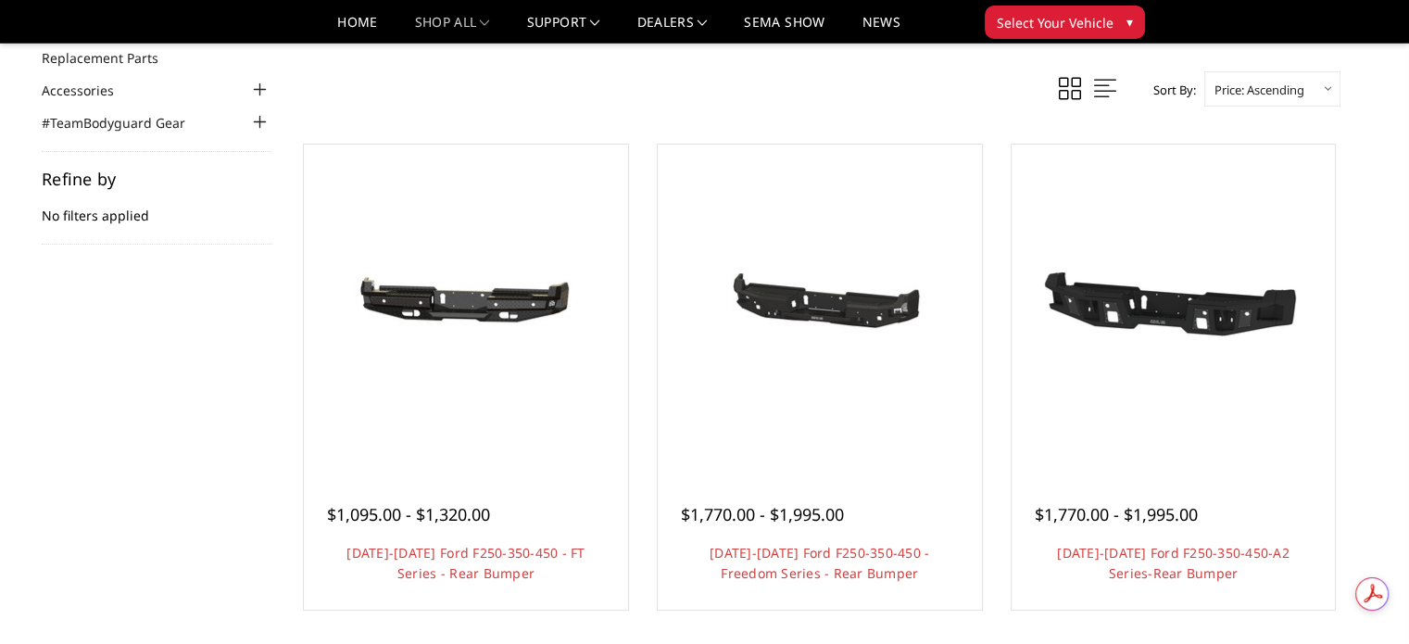
scroll to position [225, 0]
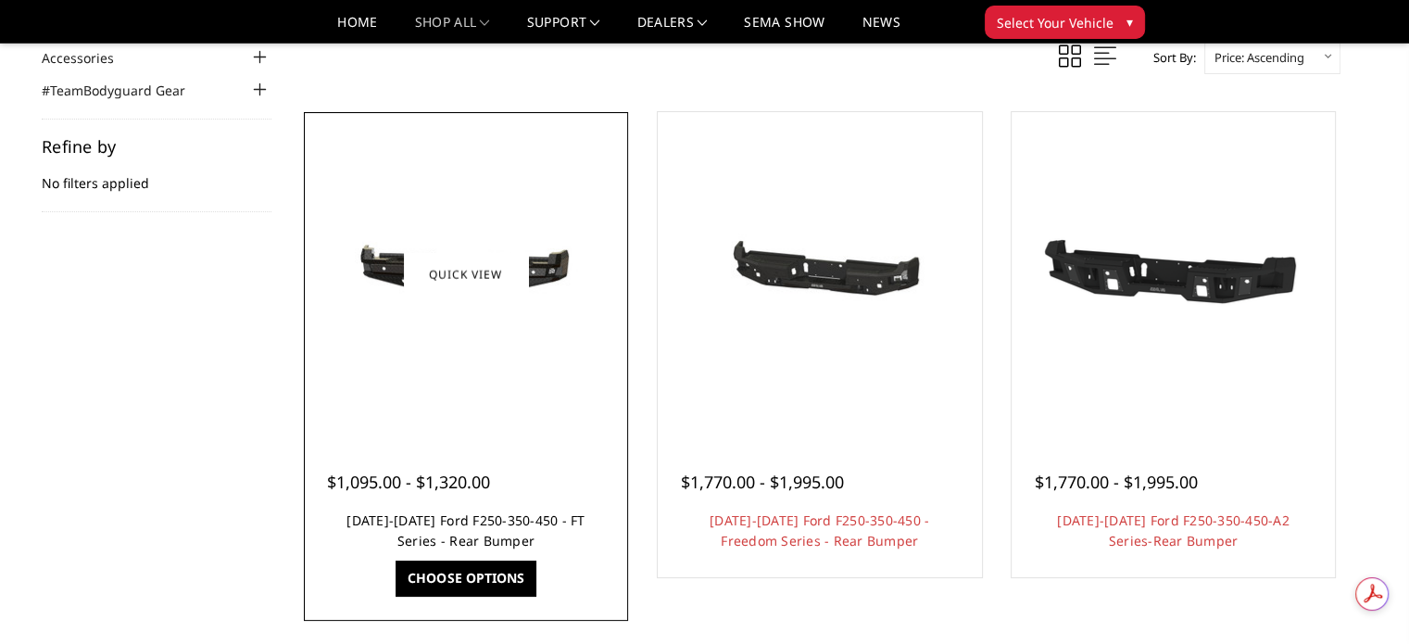
click at [482, 522] on link "[DATE]-[DATE] Ford F250-350-450 - FT Series - Rear Bumper" at bounding box center [465, 530] width 238 height 38
